Goal: Task Accomplishment & Management: Manage account settings

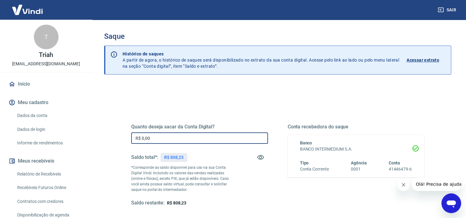
drag, startPoint x: 164, startPoint y: 137, endPoint x: 113, endPoint y: 132, distance: 50.7
click at [113, 133] on div "Quanto deseja sacar da Conta Digital? R$ 0,00 ​ Saldo total*: R$ 808,23 *Corres…" at bounding box center [277, 194] width 347 height 220
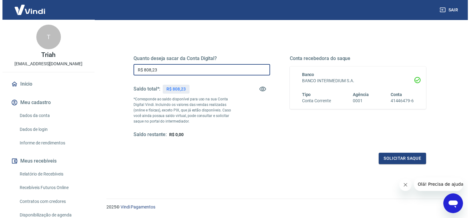
scroll to position [86, 0]
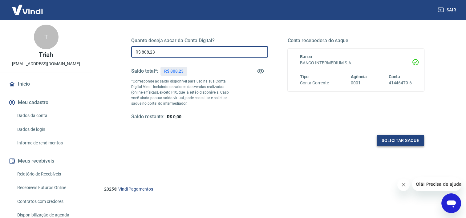
type input "R$ 808,23"
click at [384, 141] on button "Solicitar saque" at bounding box center [399, 140] width 47 height 11
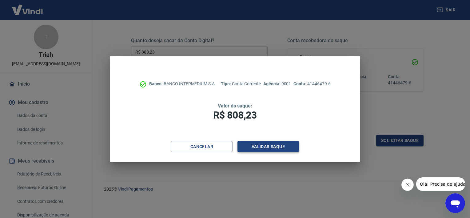
click at [271, 145] on button "Validar saque" at bounding box center [269, 146] width 62 height 11
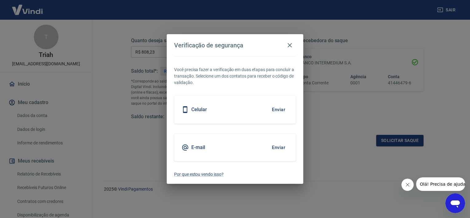
click at [277, 111] on button "Enviar" at bounding box center [279, 109] width 20 height 13
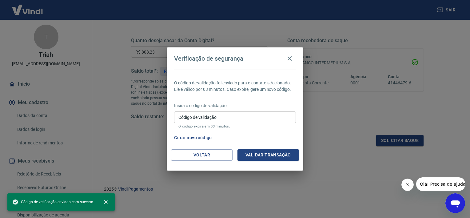
click at [244, 114] on input "Código de validação" at bounding box center [235, 116] width 122 height 11
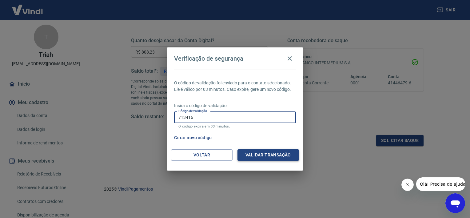
type input "713416"
click at [294, 156] on button "Validar transação" at bounding box center [269, 154] width 62 height 11
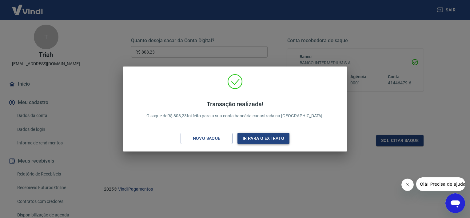
click at [253, 140] on button "Ir para o extrato" at bounding box center [264, 138] width 52 height 11
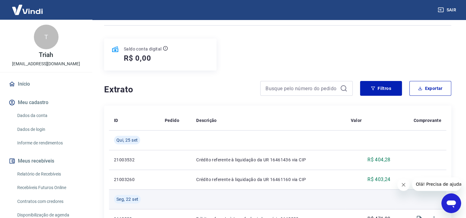
scroll to position [62, 0]
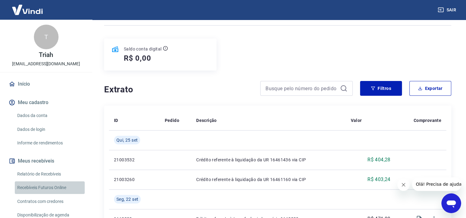
click at [51, 185] on link "Recebíveis Futuros Online" at bounding box center [50, 187] width 70 height 13
